Goal: Task Accomplishment & Management: Understand process/instructions

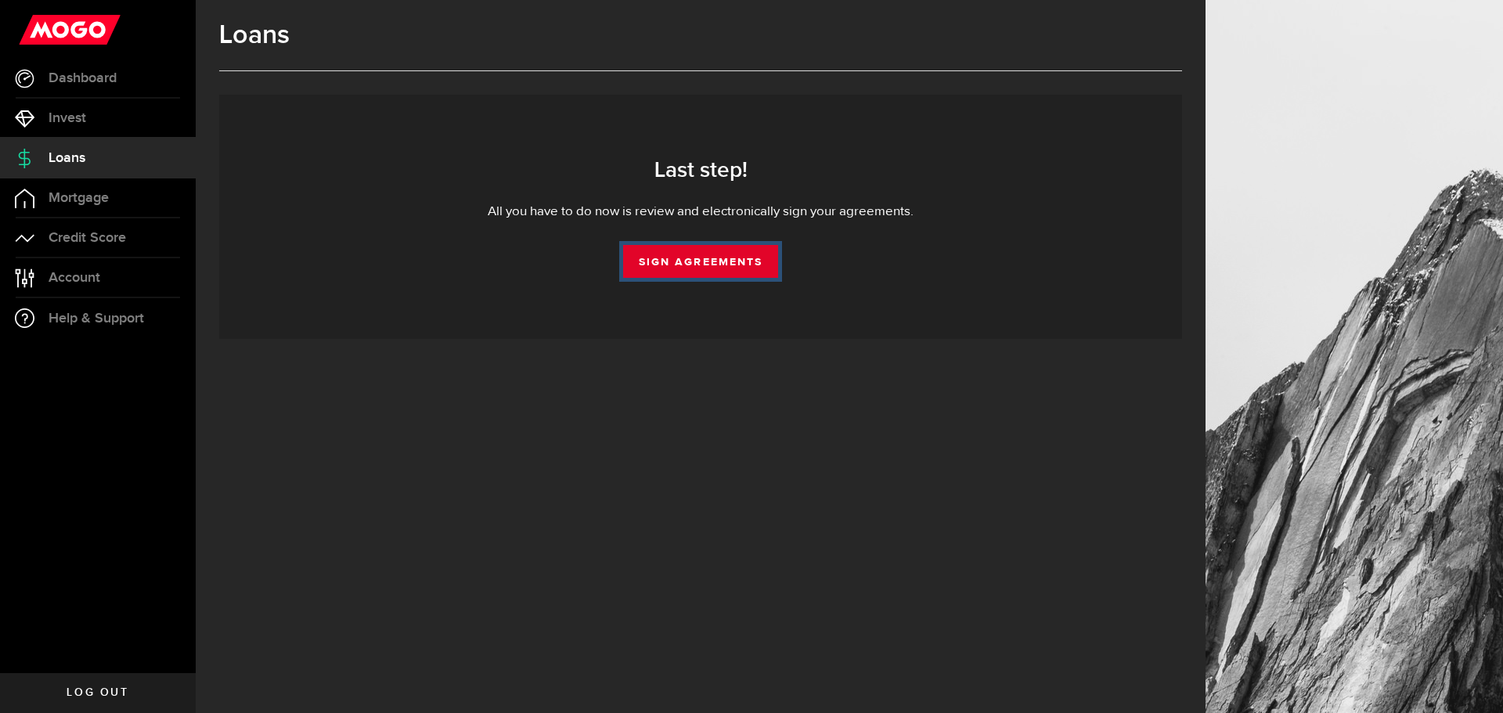
click at [683, 261] on link "Sign Agreements" at bounding box center [700, 261] width 155 height 33
click at [705, 258] on link "Sign Agreements" at bounding box center [700, 261] width 155 height 33
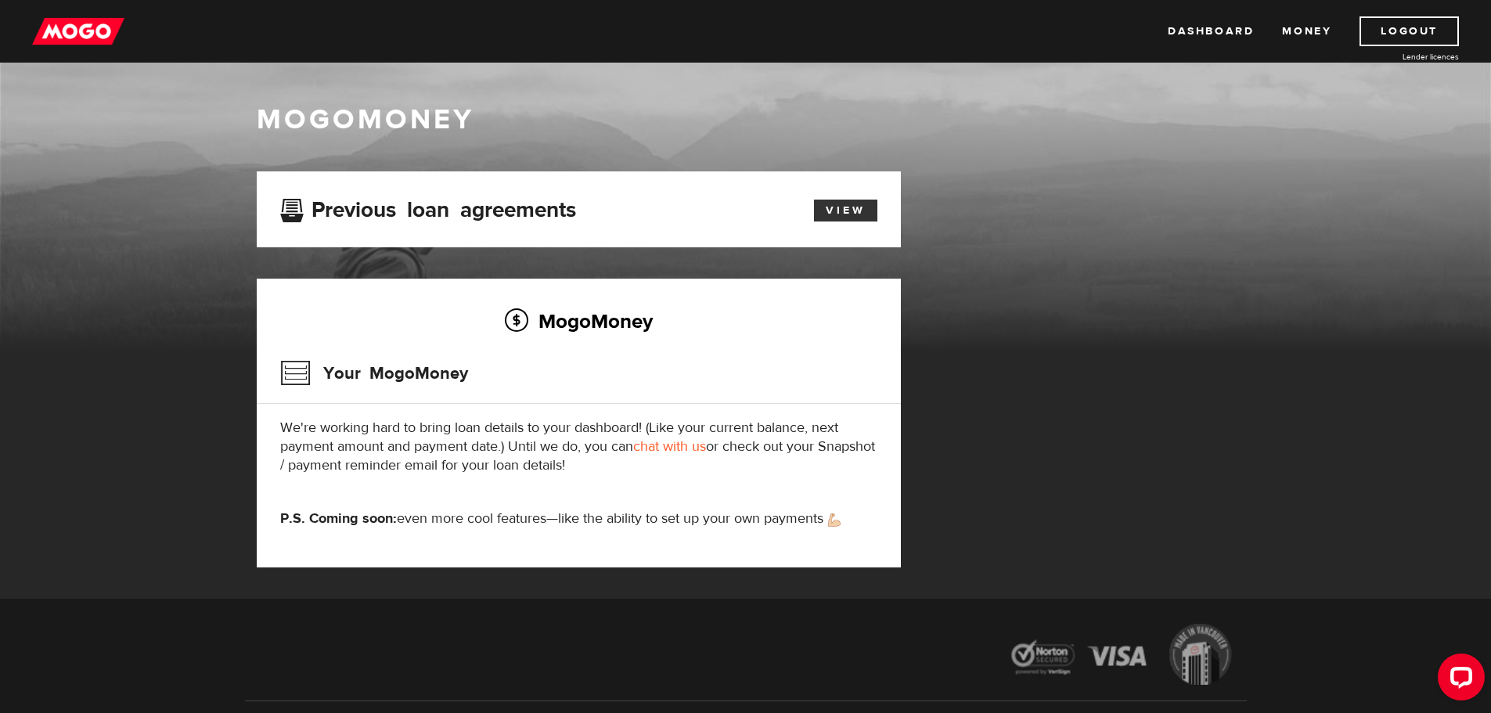
click at [829, 207] on link "View" at bounding box center [845, 211] width 63 height 22
